Goal: Task Accomplishment & Management: Use online tool/utility

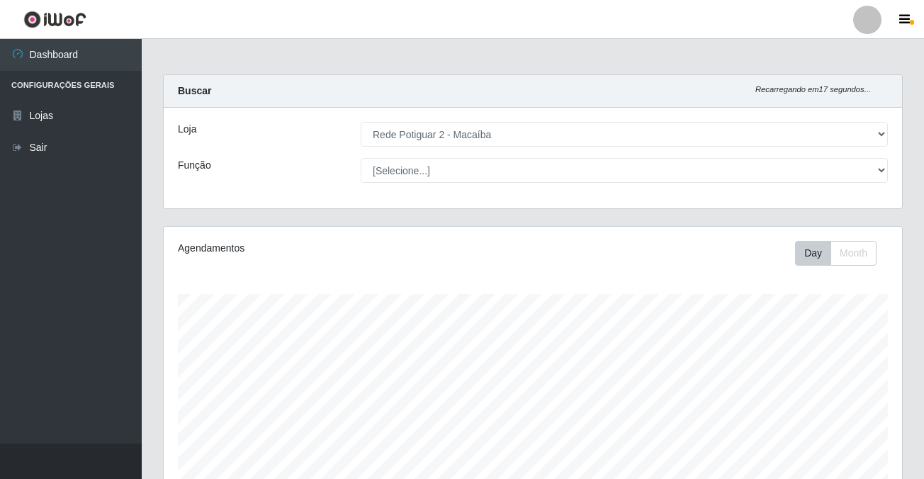
select select "101"
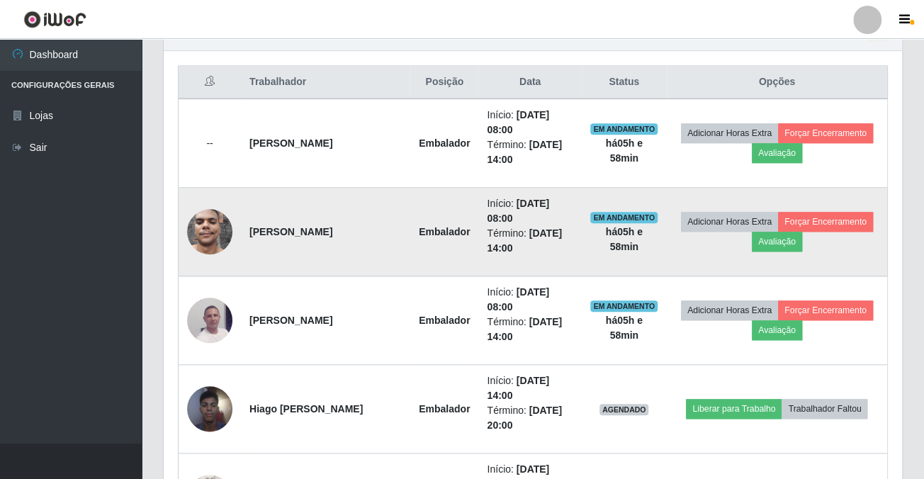
scroll to position [651, 0]
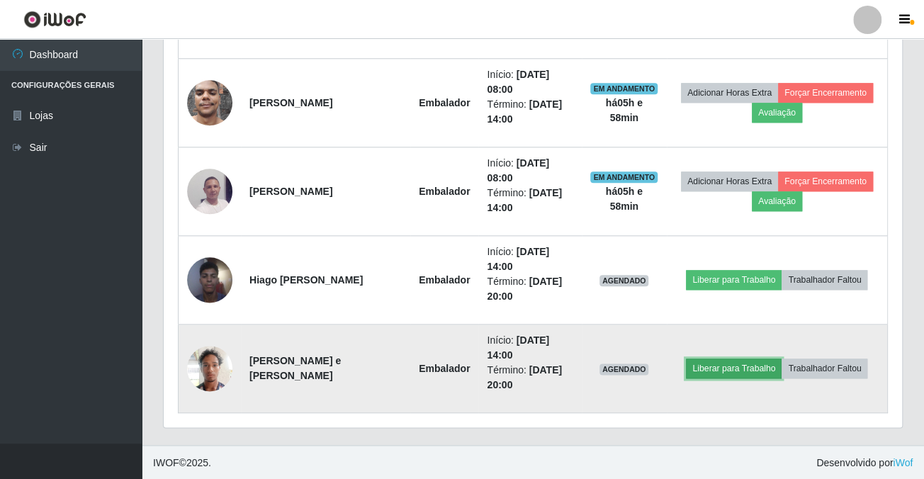
click at [720, 372] on button "Liberar para Trabalho" at bounding box center [734, 368] width 96 height 20
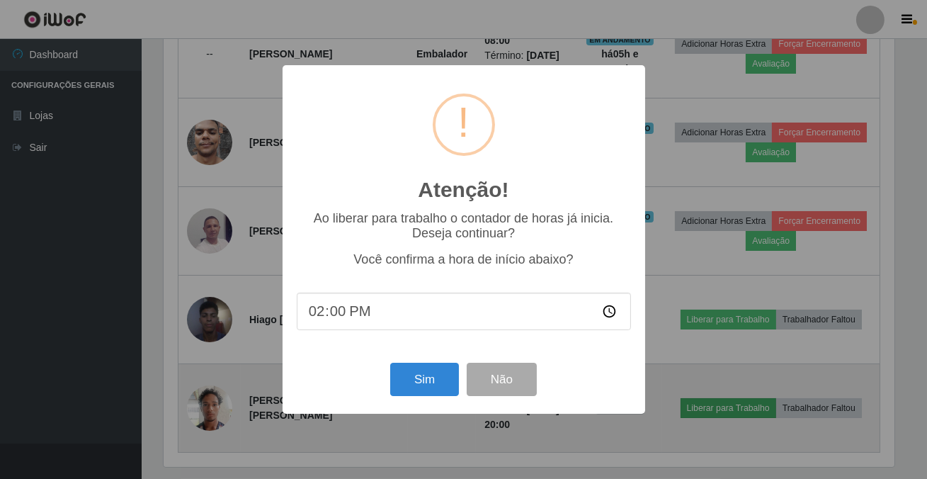
scroll to position [294, 730]
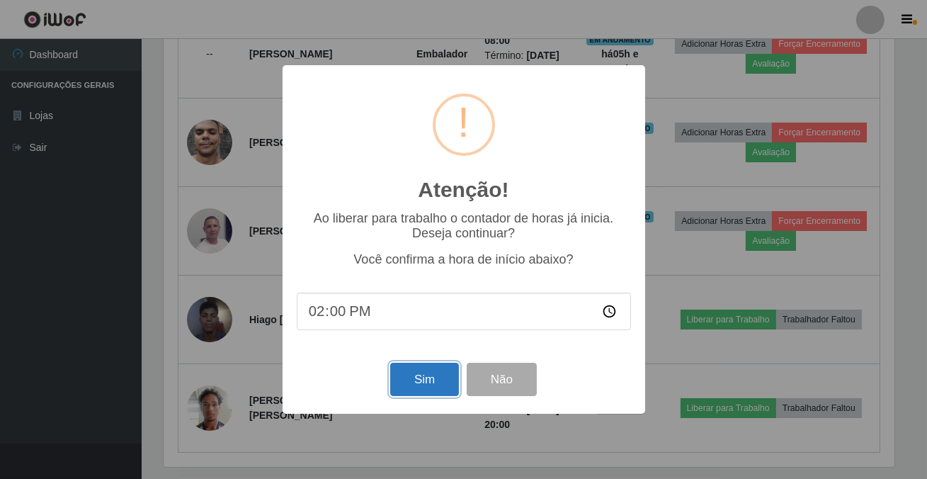
click at [446, 378] on button "Sim" at bounding box center [424, 379] width 69 height 33
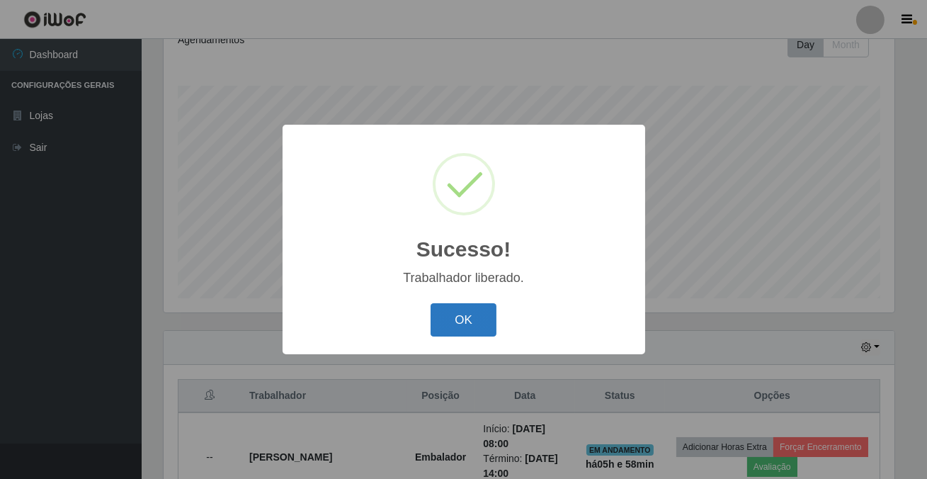
click at [457, 329] on button "OK" at bounding box center [464, 319] width 66 height 33
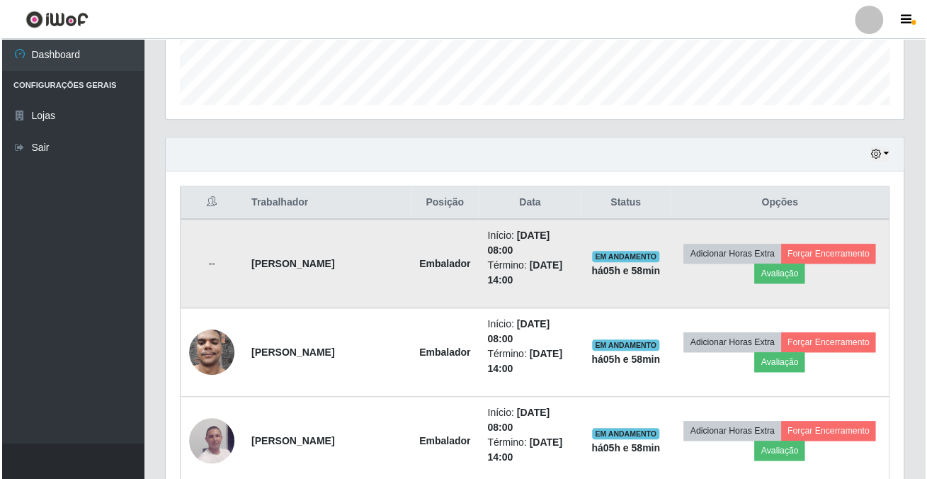
scroll to position [595, 0]
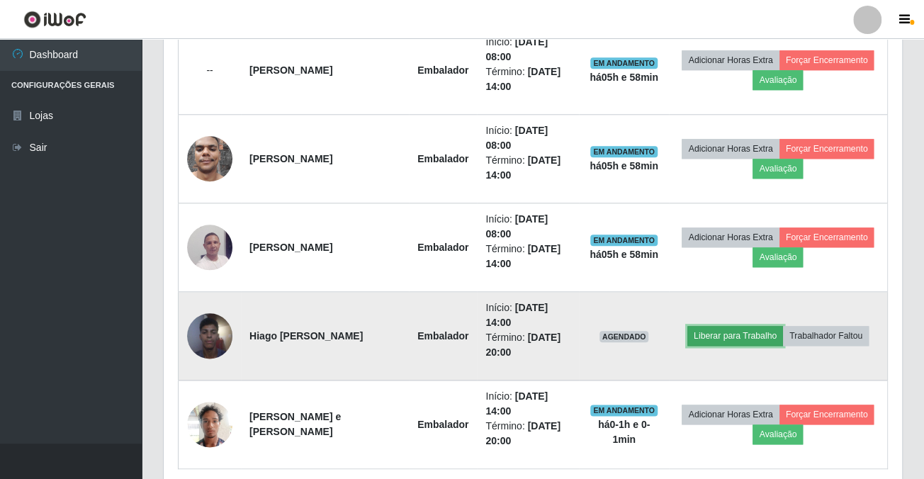
click at [722, 337] on button "Liberar para Trabalho" at bounding box center [735, 336] width 96 height 20
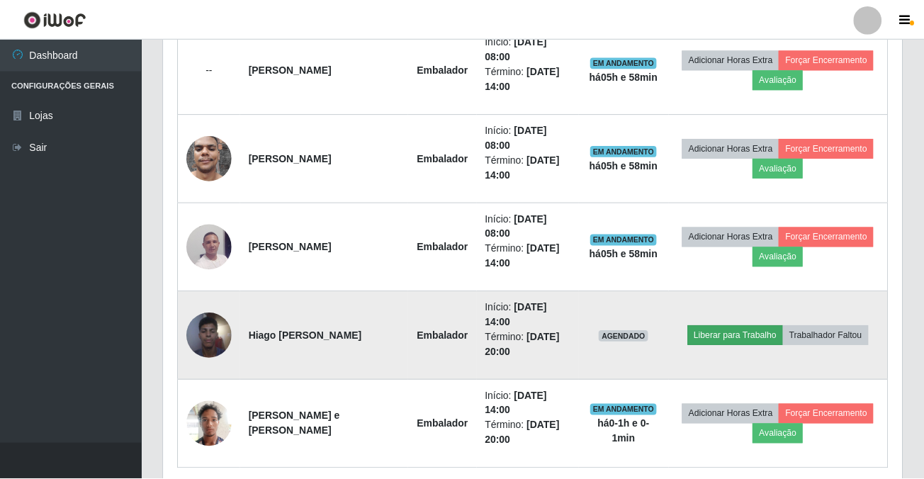
scroll to position [294, 730]
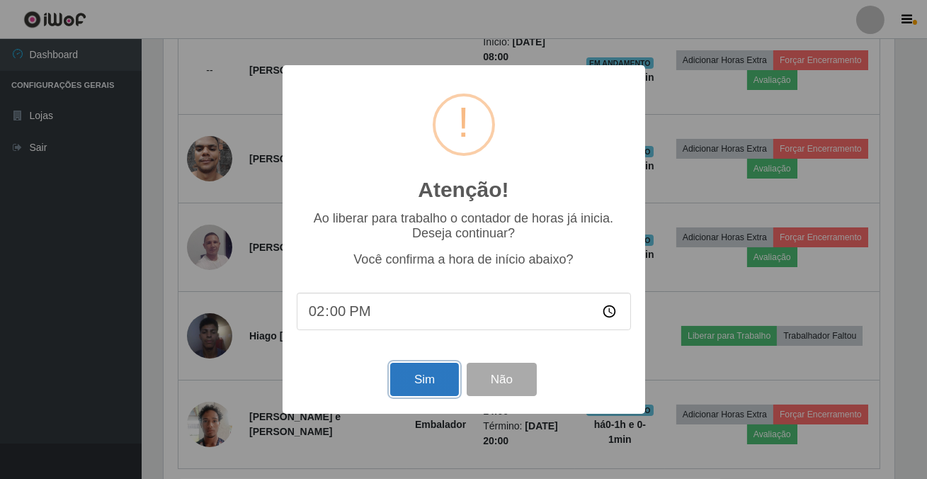
click at [404, 380] on button "Sim" at bounding box center [424, 379] width 69 height 33
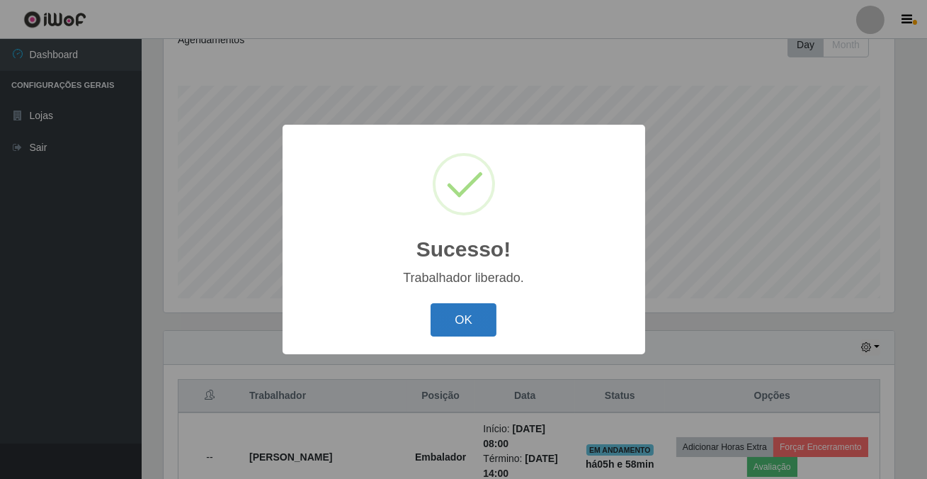
click at [475, 322] on button "OK" at bounding box center [464, 319] width 66 height 33
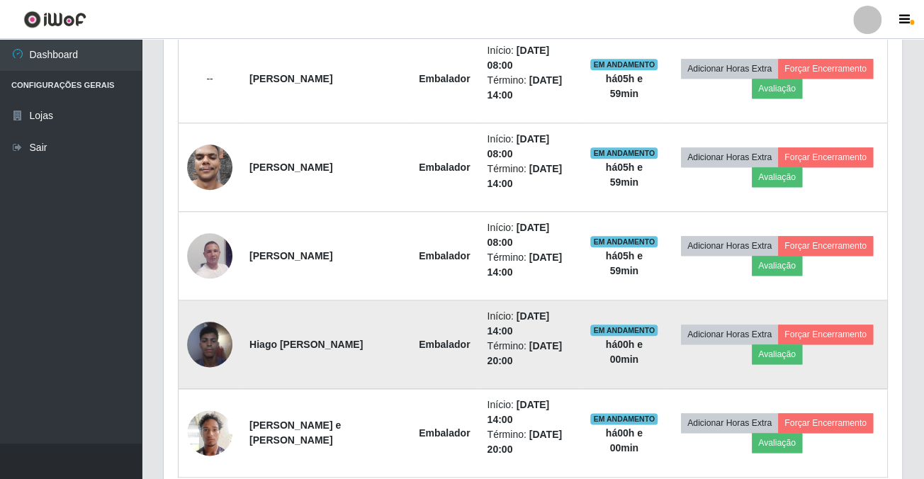
scroll to position [651, 0]
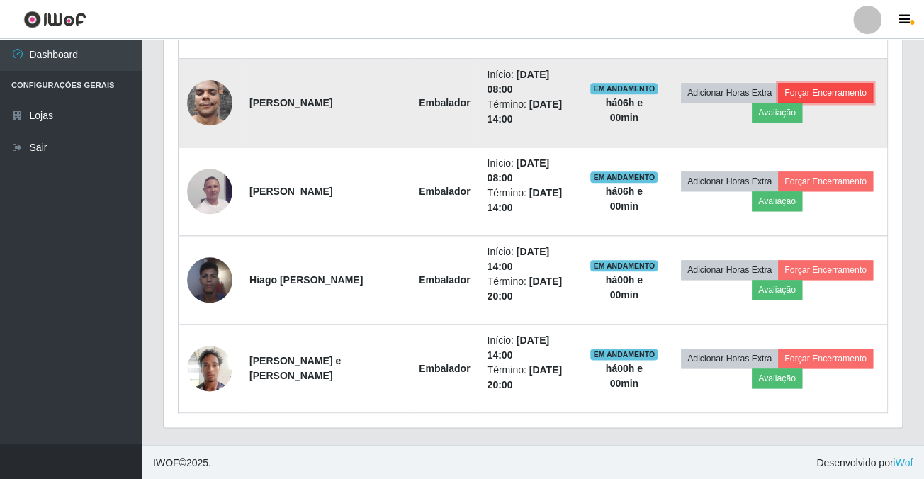
click at [798, 85] on button "Forçar Encerramento" at bounding box center [825, 93] width 95 height 20
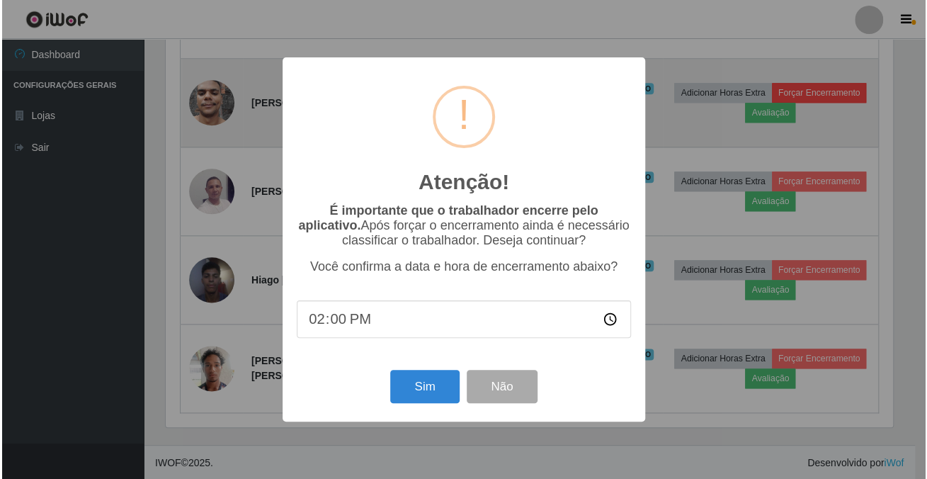
scroll to position [294, 730]
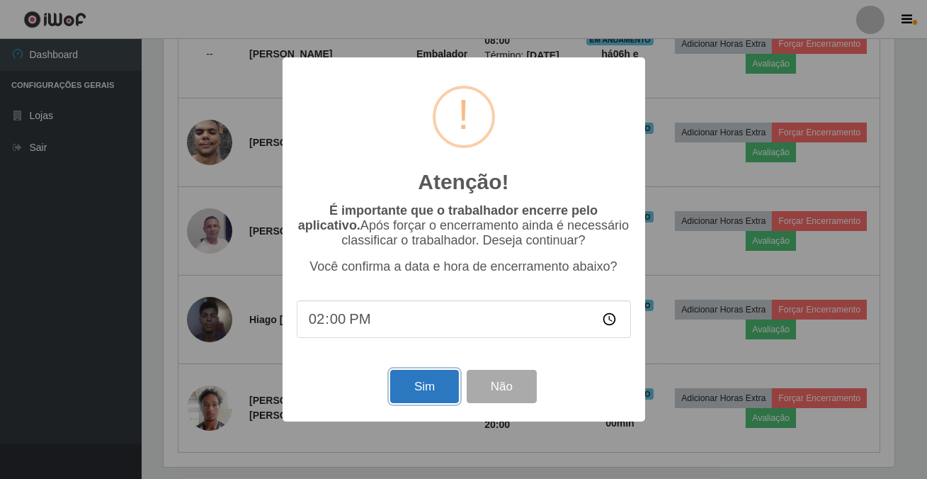
click at [438, 377] on button "Sim" at bounding box center [424, 386] width 69 height 33
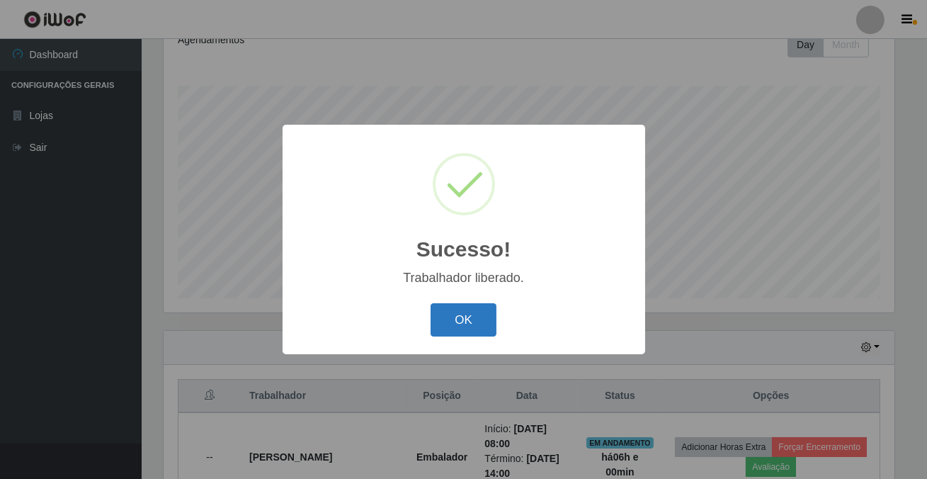
click at [480, 334] on button "OK" at bounding box center [464, 319] width 66 height 33
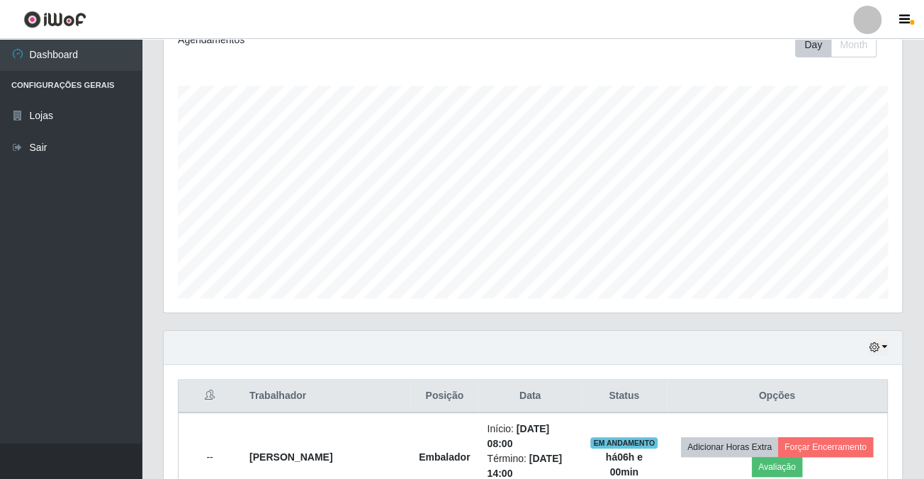
scroll to position [402, 0]
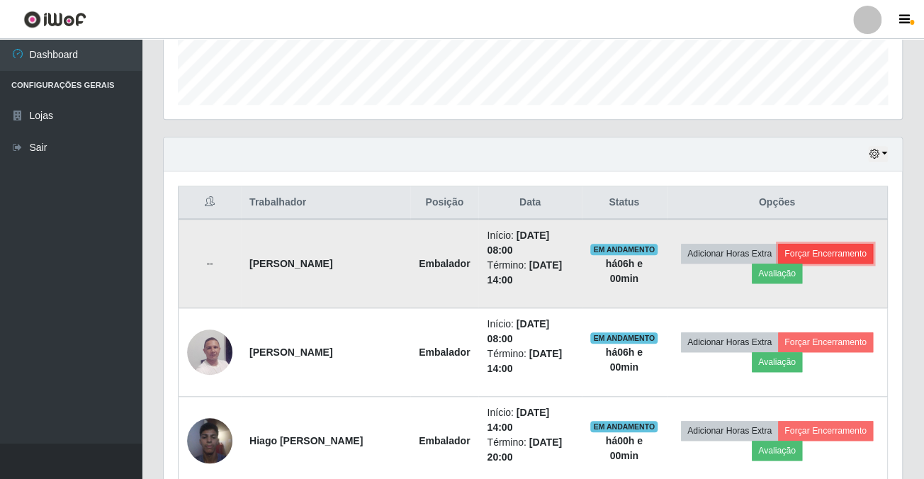
click at [793, 255] on button "Forçar Encerramento" at bounding box center [825, 254] width 95 height 20
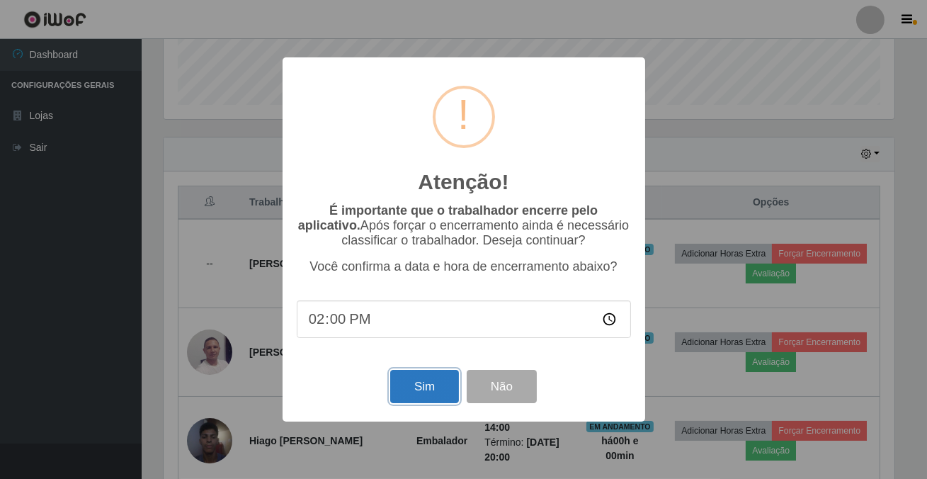
click at [427, 400] on button "Sim" at bounding box center [424, 386] width 69 height 33
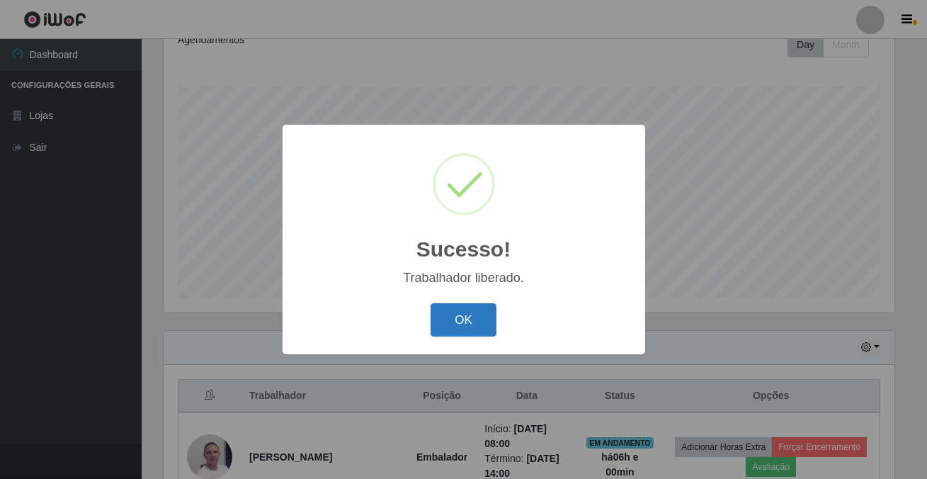
click at [467, 317] on button "OK" at bounding box center [464, 319] width 66 height 33
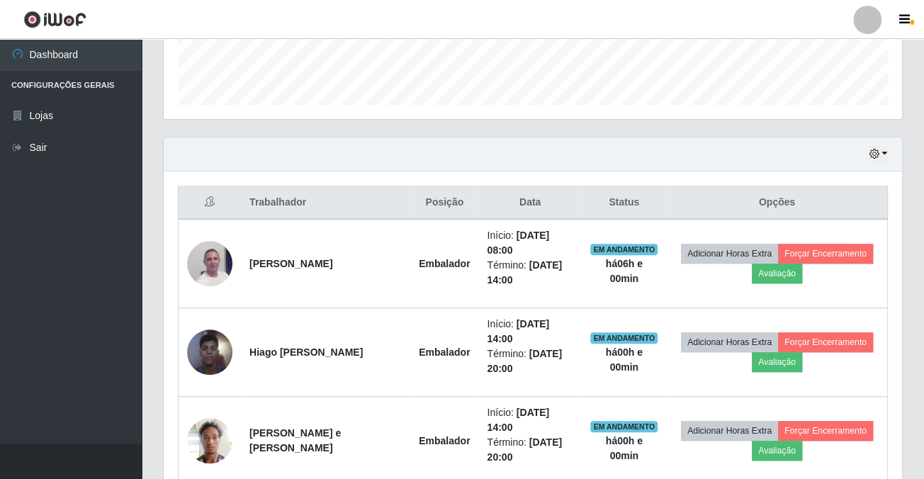
scroll to position [474, 0]
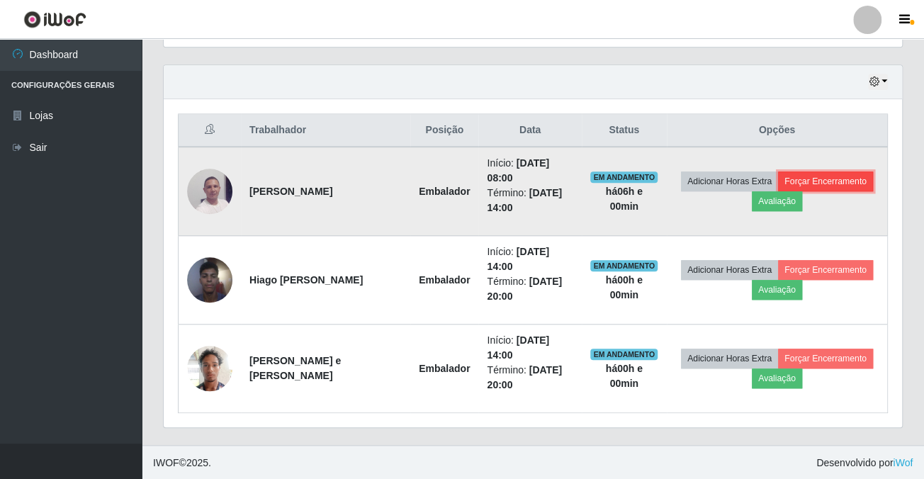
click at [817, 178] on button "Forçar Encerramento" at bounding box center [825, 181] width 95 height 20
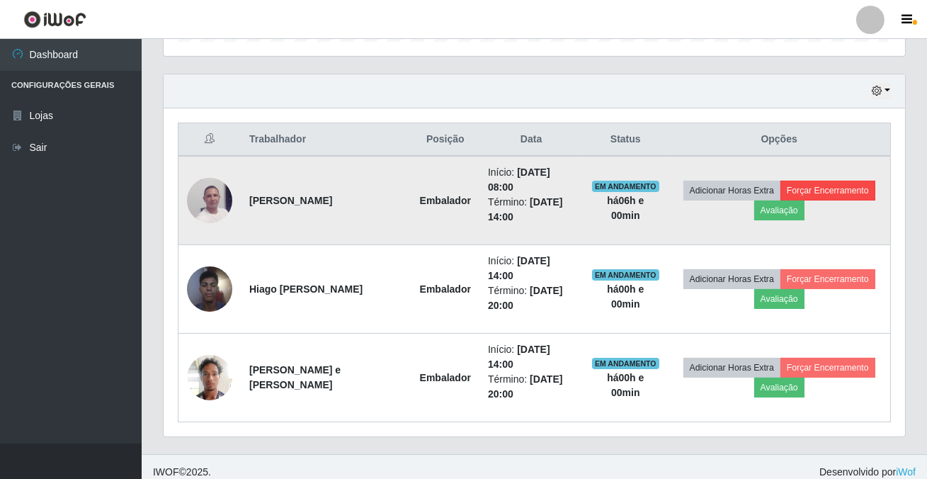
scroll to position [294, 730]
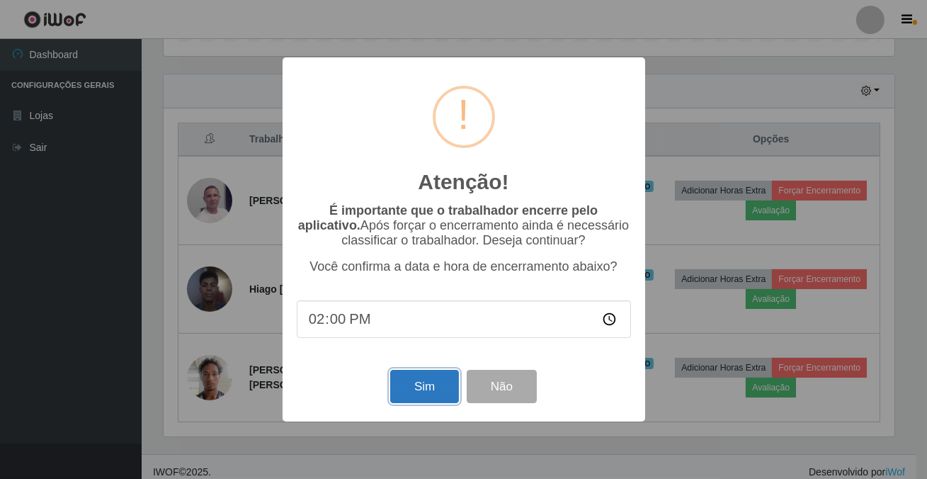
click at [407, 398] on button "Sim" at bounding box center [424, 386] width 69 height 33
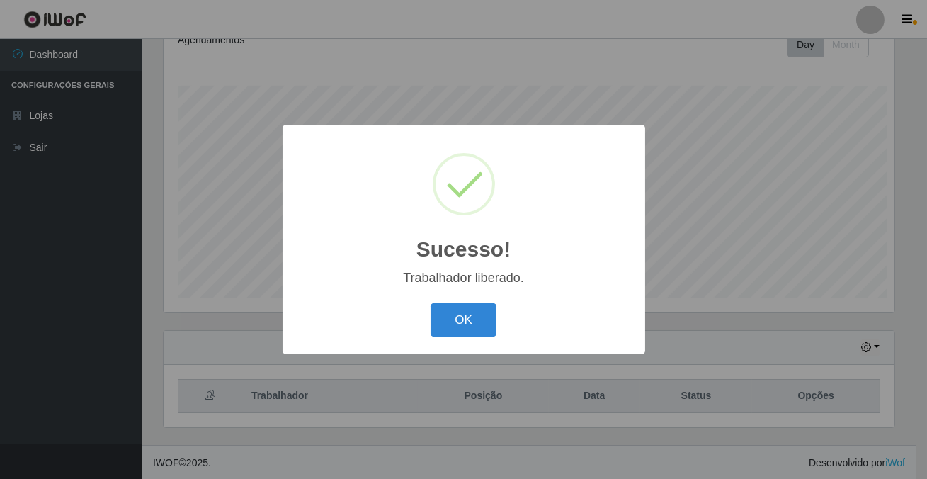
scroll to position [0, 0]
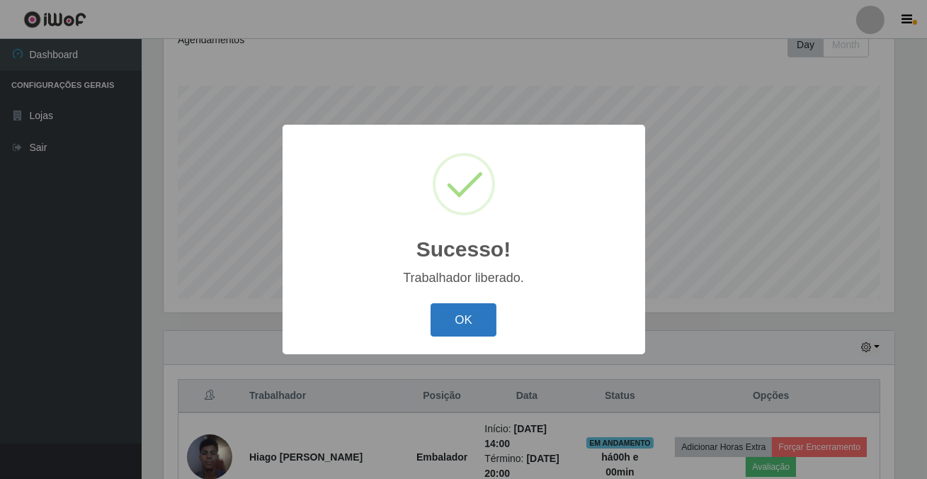
click at [456, 329] on button "OK" at bounding box center [464, 319] width 66 height 33
